Goal: Register for event/course

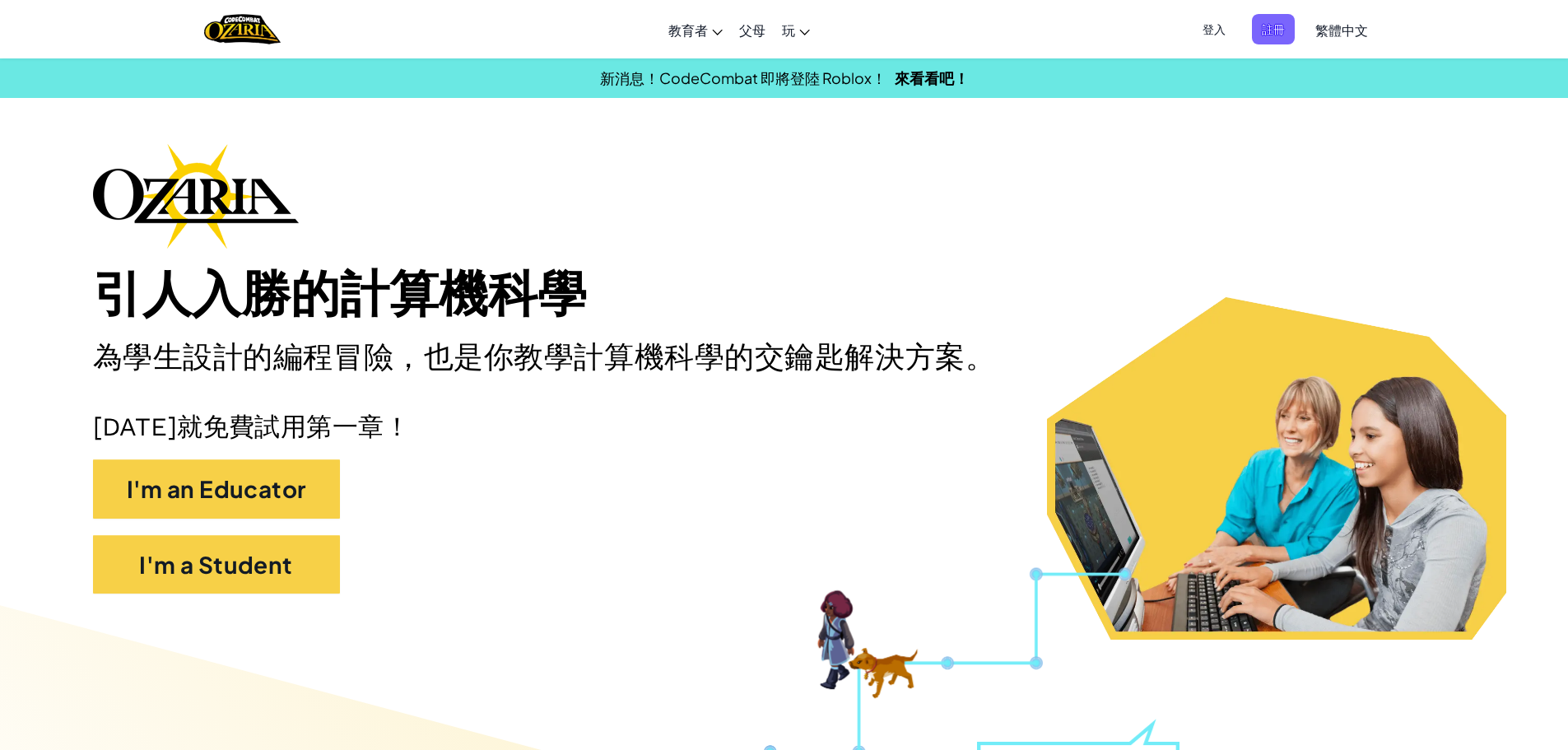
drag, startPoint x: 1169, startPoint y: 174, endPoint x: 1158, endPoint y: 175, distance: 11.0
click at [1158, 175] on div "引人入勝的計算機科學 為學生設計的編程冒險，也是你教學計算機科學的交鑰匙解決方案。 [DATE]就免費試用第一章！ I'm an Educator I'm a…" at bounding box center [784, 376] width 1382 height 466
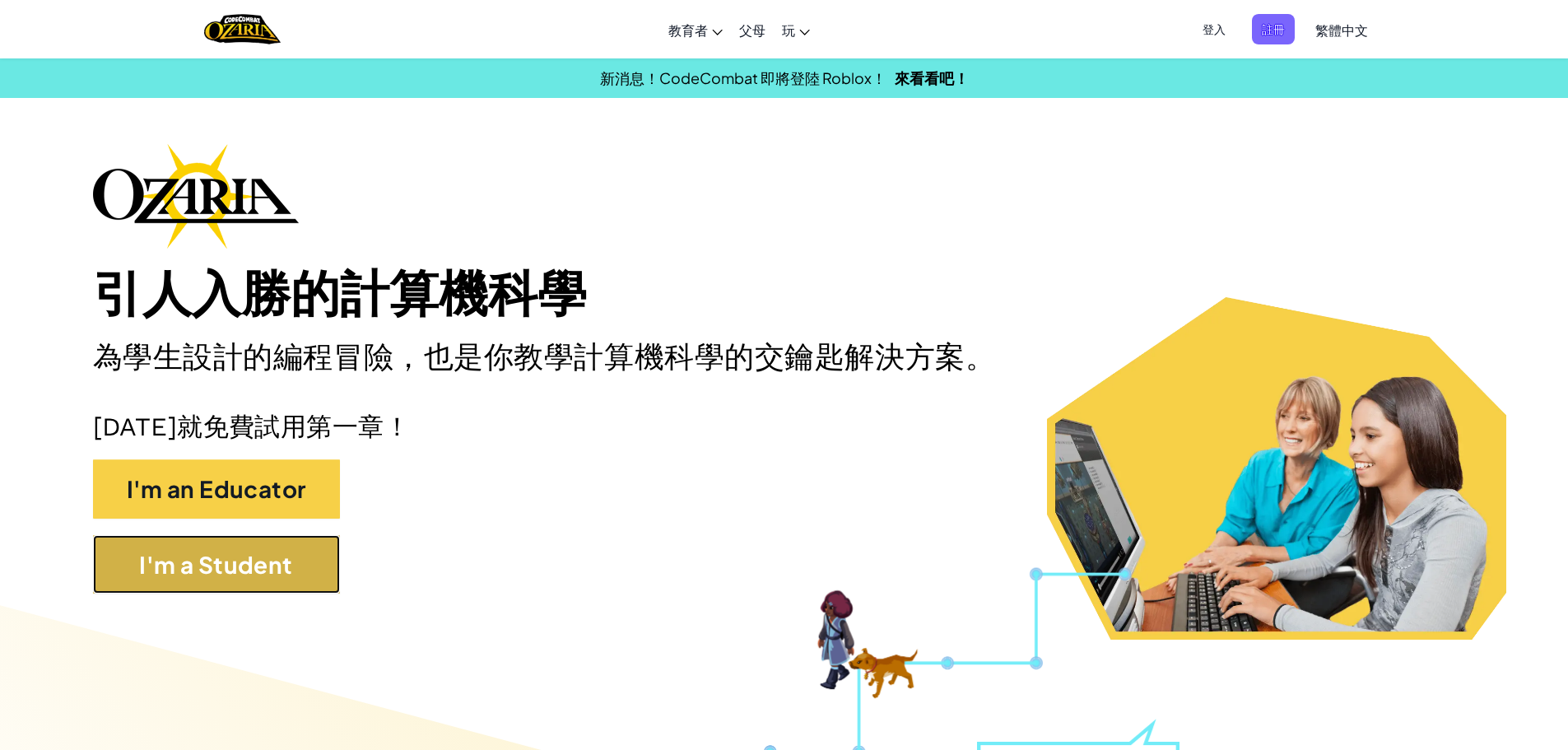
click at [276, 561] on button "I'm a Student" at bounding box center [216, 564] width 247 height 60
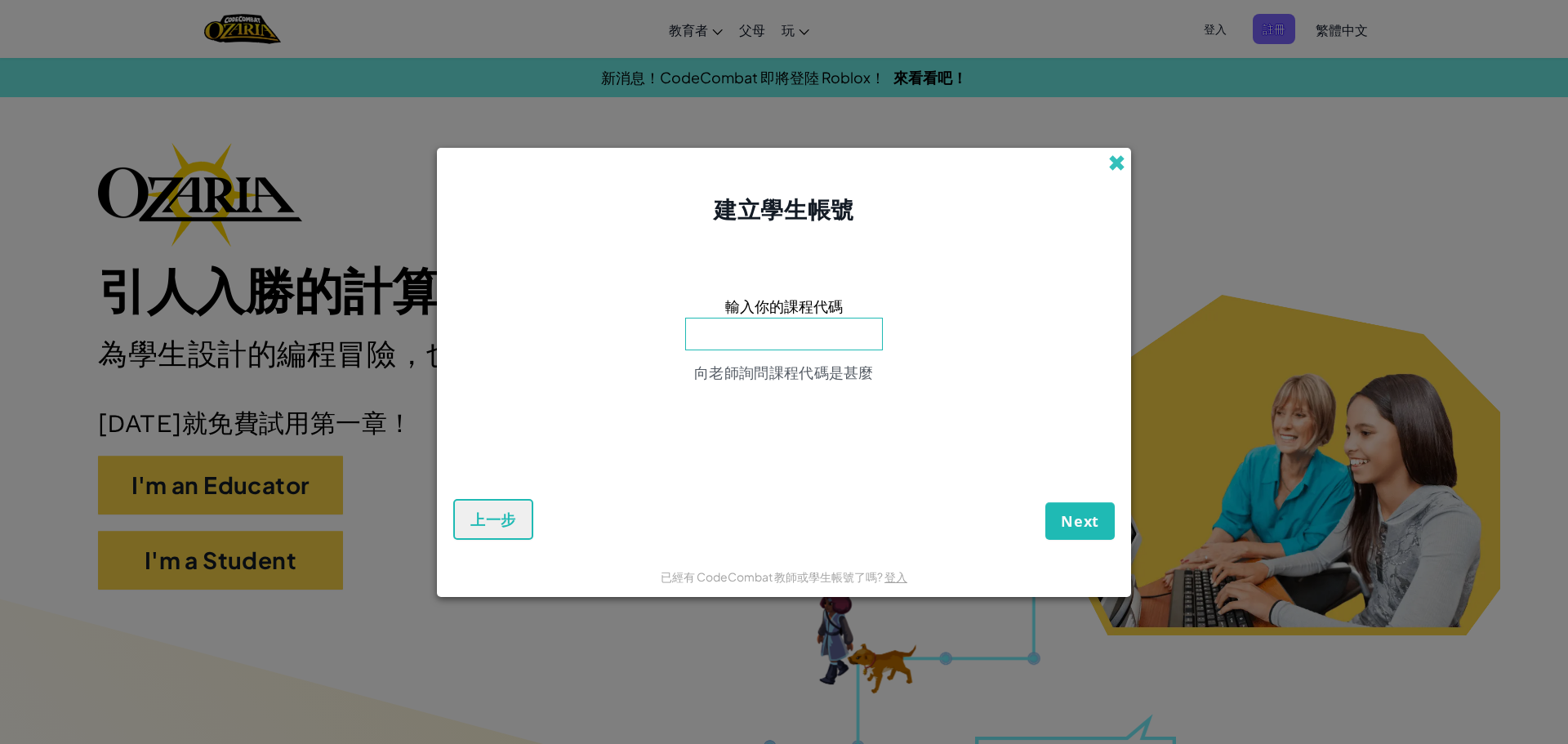
click at [1116, 169] on span at bounding box center [1117, 163] width 17 height 17
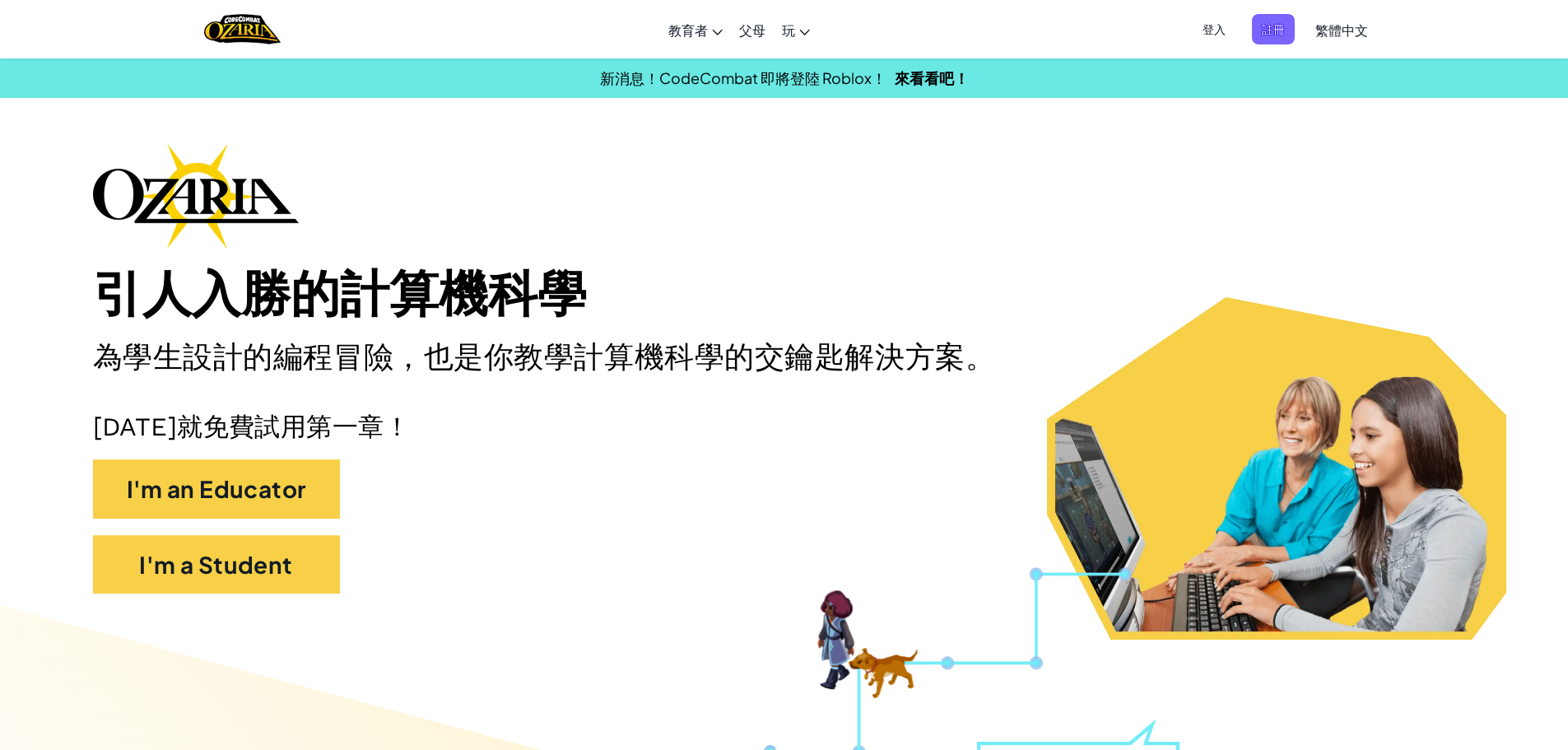
click at [1215, 33] on span "登入" at bounding box center [1214, 29] width 43 height 31
